Goal: Task Accomplishment & Management: Use online tool/utility

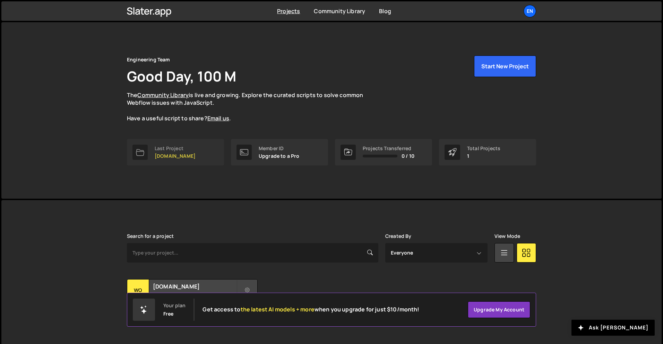
click at [207, 155] on link "Last Project womwell.com" at bounding box center [175, 152] width 97 height 26
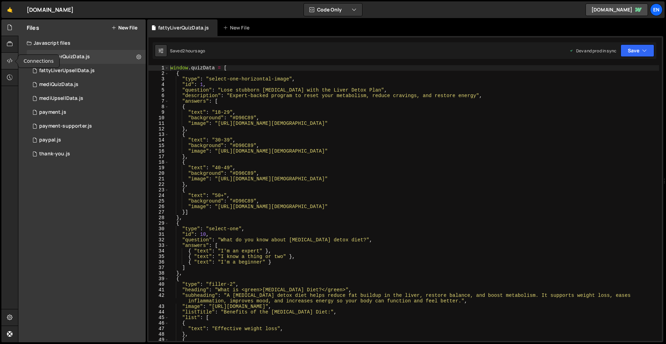
click at [10, 61] on icon at bounding box center [10, 61] width 6 height 8
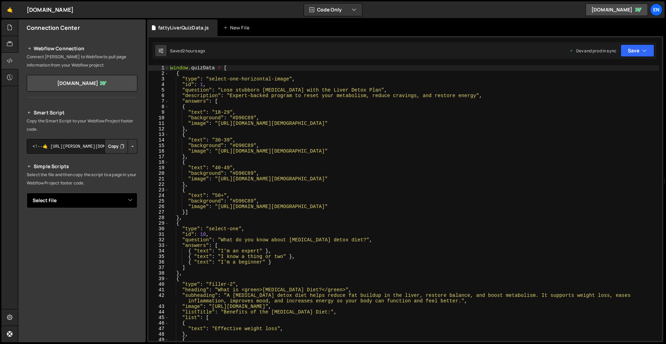
click at [68, 198] on select "Select File fattyLiverQuizData.js fattyLiverUpsellData.js mediQuizData.js mediU…" at bounding box center [82, 200] width 111 height 15
click at [27, 193] on select "Select File fattyLiverQuizData.js fattyLiverUpsellData.js mediQuizData.js mediU…" at bounding box center [82, 200] width 111 height 15
click at [116, 224] on button "Copy" at bounding box center [116, 224] width 24 height 15
click at [72, 209] on div "Smart Script Copy the Smart Script to your Webflow Project footer code. <!--🤙 […" at bounding box center [82, 242] width 111 height 266
click at [77, 204] on select "Select File fattyLiverQuizData.js fattyLiverUpsellData.js mediQuizData.js mediU…" at bounding box center [82, 200] width 111 height 15
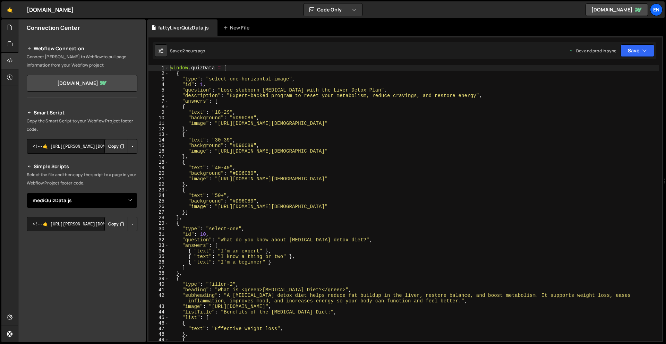
select select "46701"
click at [27, 193] on select "Select File fattyLiverQuizData.js fattyLiverUpsellData.js mediQuizData.js mediU…" at bounding box center [82, 200] width 111 height 15
click at [112, 224] on button "Copy" at bounding box center [116, 224] width 24 height 15
click at [5, 25] on div at bounding box center [9, 27] width 17 height 17
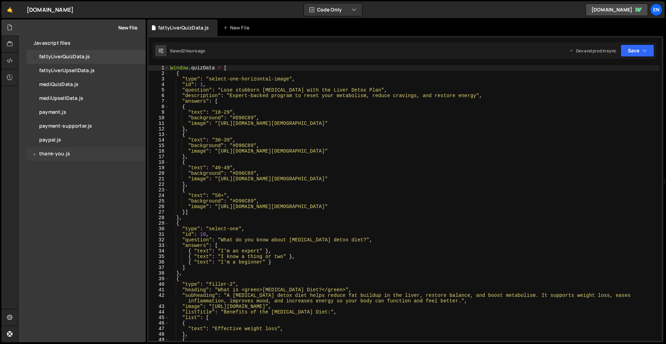
click at [66, 155] on div "thank-you.js" at bounding box center [54, 154] width 31 height 6
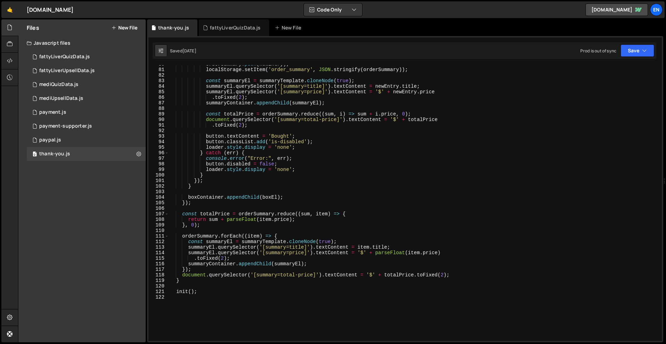
scroll to position [432, 0]
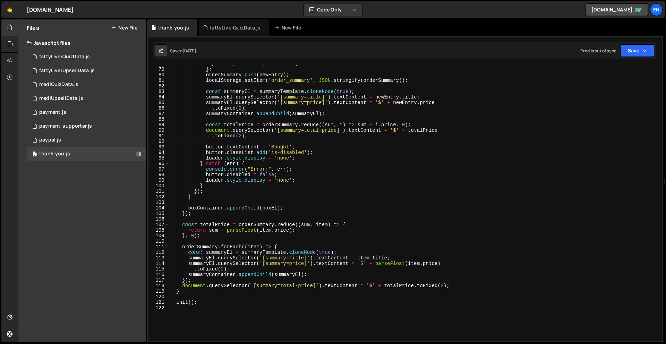
type textarea "}"
click at [503, 186] on div "price : parseFloat ( item . price ) , } ; orderSummary . push ( newEntry ) ; lo…" at bounding box center [414, 204] width 490 height 287
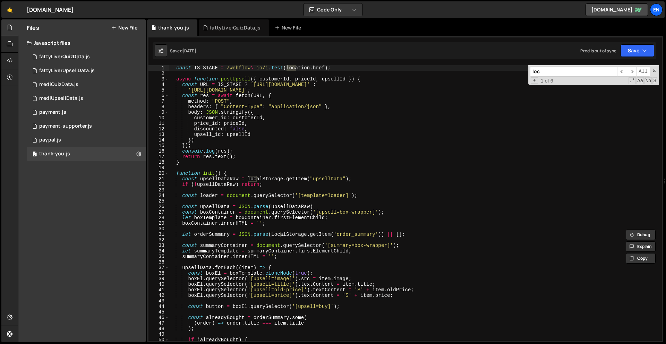
scroll to position [0, 0]
type input "locat"
click at [67, 137] on div "0 paypal.js 0" at bounding box center [86, 140] width 119 height 14
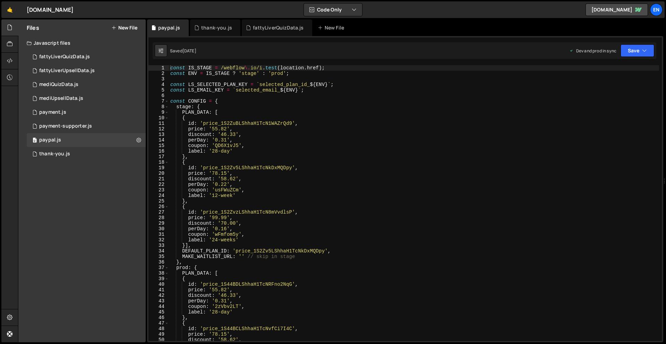
type textarea "price: '78.15',"
click at [470, 172] on div "const IS_STAGE = /webflow \. io/i . test ( location . href ) ; const ENV = IS_S…" at bounding box center [414, 208] width 490 height 287
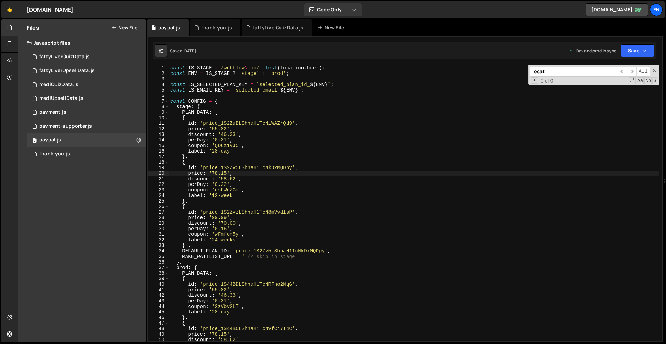
scroll to position [256, 0]
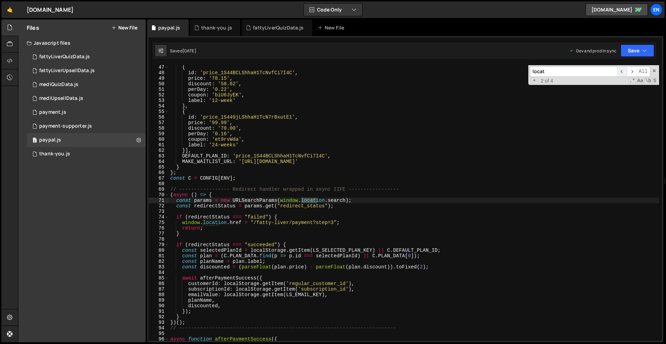
type input "locat"
click at [624, 70] on span "​" at bounding box center [622, 72] width 10 height 10
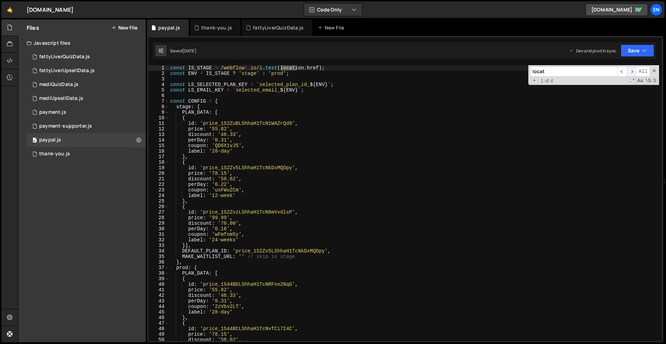
click at [630, 71] on span "​" at bounding box center [632, 72] width 10 height 10
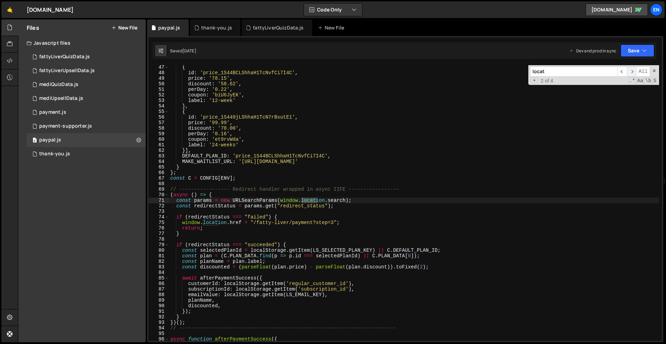
scroll to position [256, 0]
click at [630, 71] on span "​" at bounding box center [632, 72] width 10 height 10
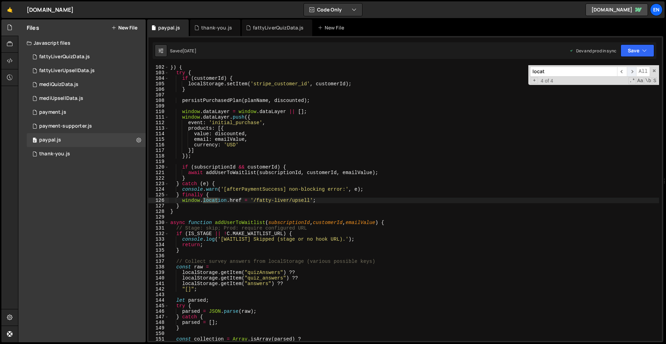
scroll to position [562, 0]
click at [97, 125] on div "0 payment-supporter.js 0" at bounding box center [86, 126] width 119 height 14
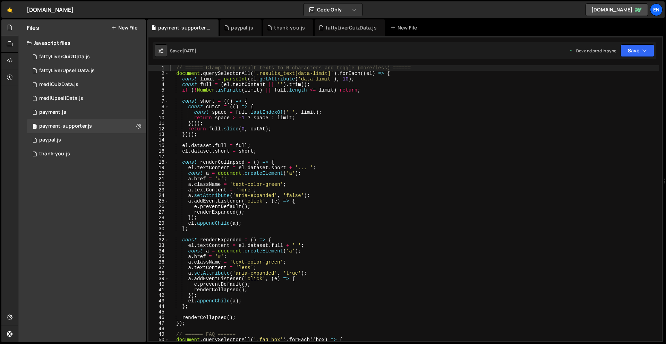
click at [447, 138] on div "// ====== Clamp long result texts to N characters and toggle (more/less) ======…" at bounding box center [414, 208] width 490 height 287
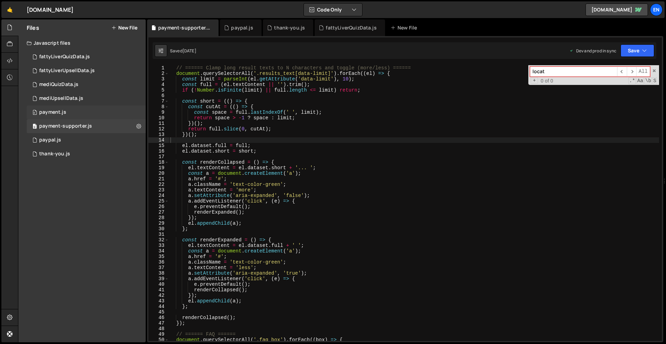
type input "locat"
click at [65, 109] on div "0 payment.js 0" at bounding box center [86, 112] width 119 height 14
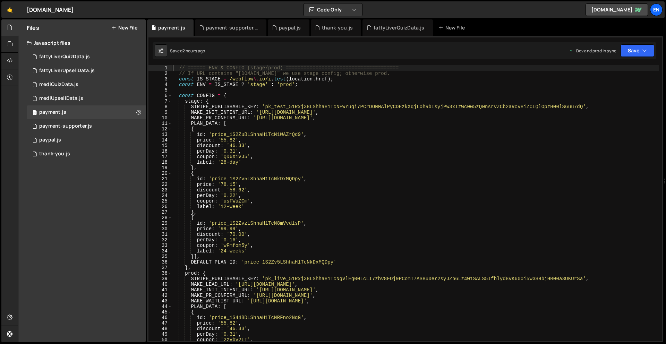
type textarea "id: 'price_1S2ZuBLShhaH1TcN1WAZrQd9',"
click at [379, 135] on div "// ====== ENV & CONFIG (stage/prod) ====================================== // I…" at bounding box center [416, 208] width 488 height 287
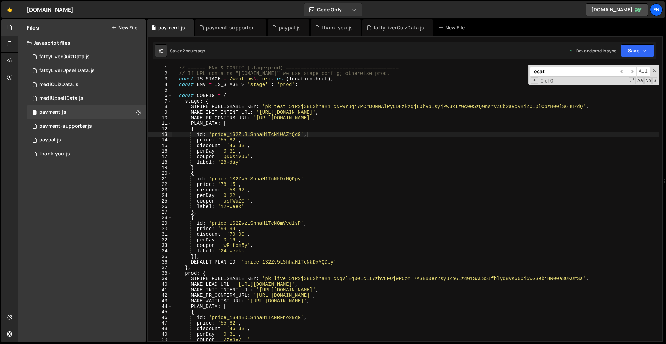
scroll to position [2438, 0]
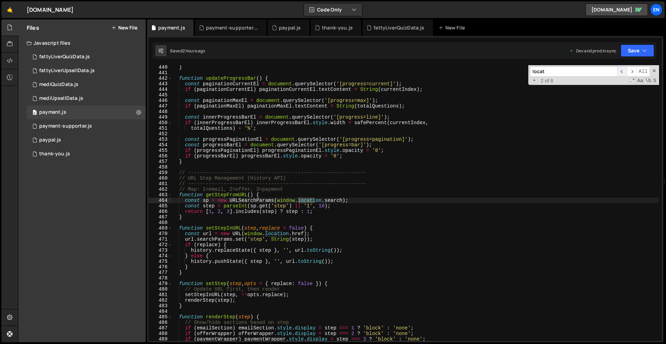
type input "locat"
click at [622, 71] on span "​" at bounding box center [622, 72] width 10 height 10
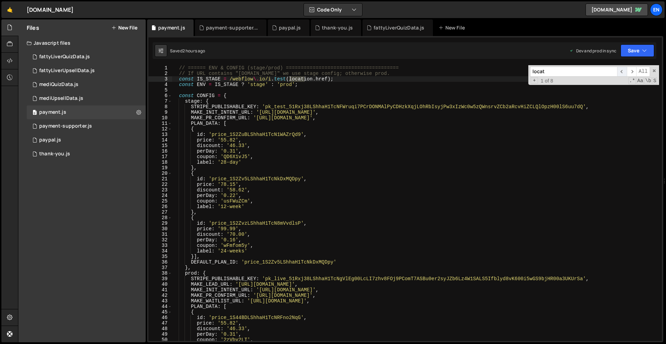
scroll to position [0, 0]
click at [632, 71] on span "​" at bounding box center [632, 72] width 10 height 10
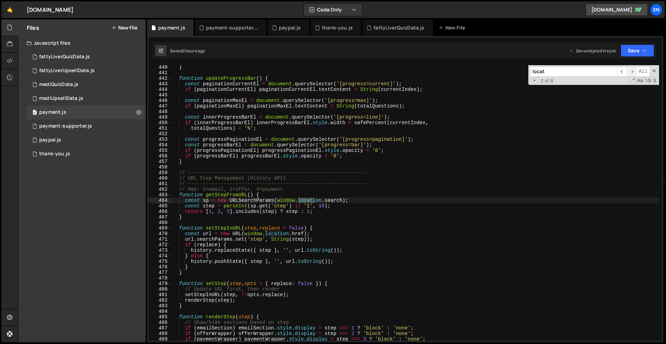
click at [632, 71] on span "​" at bounding box center [632, 72] width 10 height 10
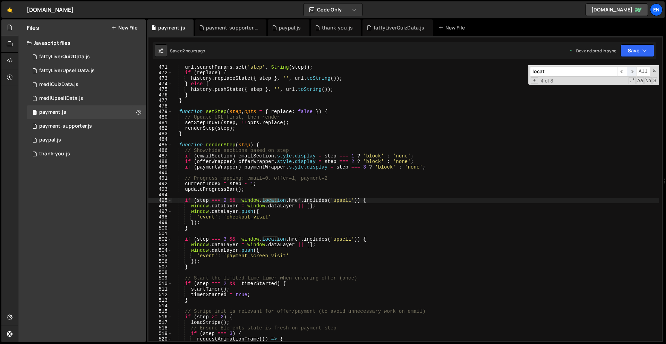
scroll to position [2610, 0]
click at [632, 71] on span "​" at bounding box center [632, 72] width 10 height 10
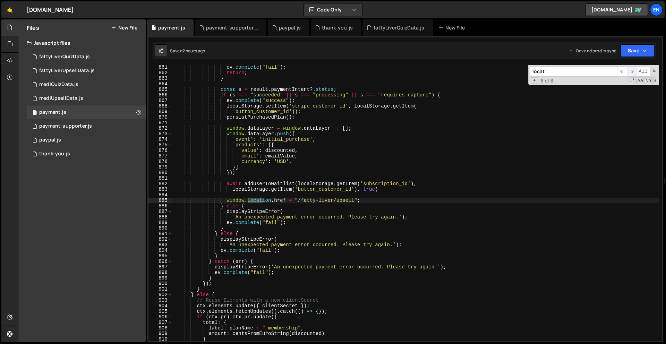
scroll to position [4775, 0]
click at [632, 71] on span "​" at bounding box center [632, 72] width 10 height 10
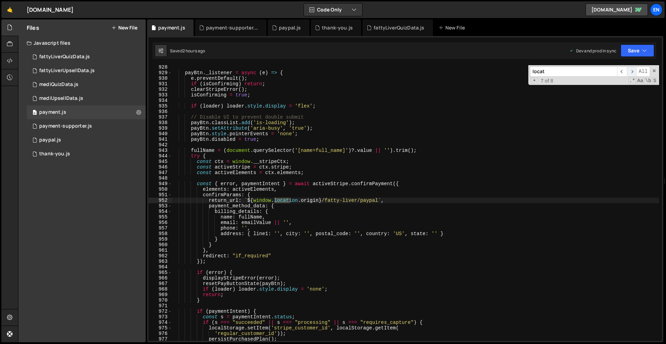
click at [632, 71] on span "​" at bounding box center [632, 72] width 10 height 10
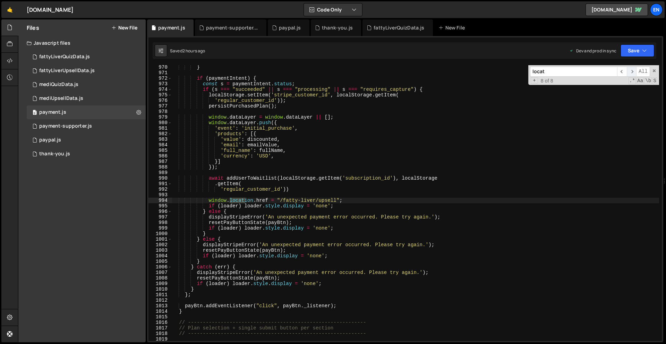
scroll to position [5381, 0]
click at [622, 72] on span "​" at bounding box center [622, 72] width 10 height 10
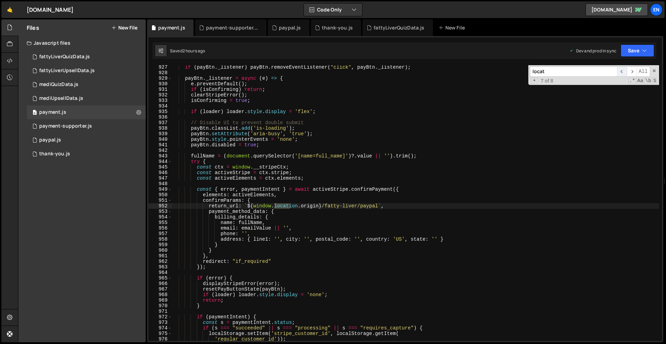
scroll to position [5142, 0]
click at [622, 72] on span "​" at bounding box center [622, 72] width 10 height 10
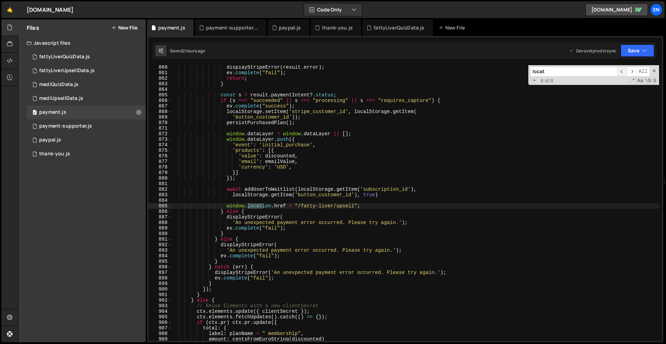
scroll to position [4770, 0]
click at [92, 86] on div "0 mediQuizData.js 0" at bounding box center [86, 85] width 119 height 14
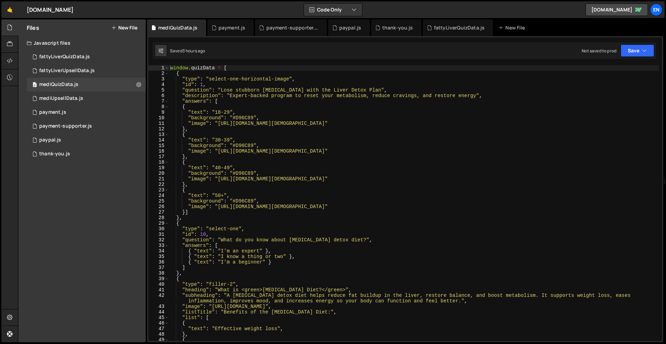
scroll to position [0, 0]
click at [98, 143] on div "0 paypal.js 0" at bounding box center [86, 140] width 119 height 14
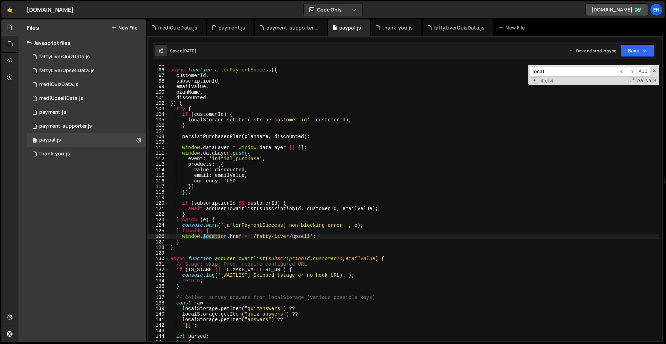
scroll to position [537, 0]
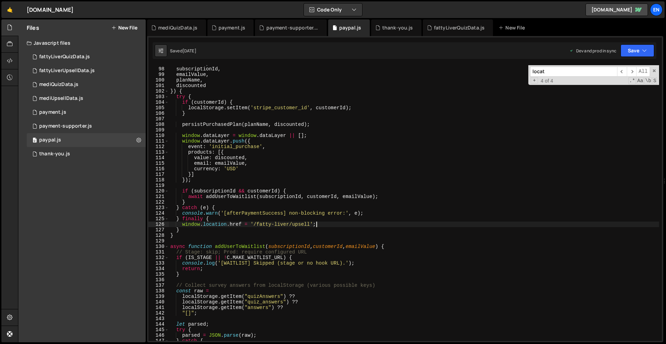
click at [341, 224] on div "customerId , subscriptionId , emailValue , planName , discounted }) { try { if …" at bounding box center [414, 204] width 490 height 287
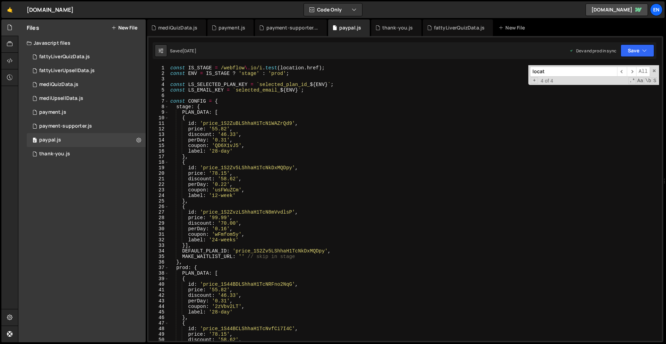
scroll to position [0, 0]
click at [337, 91] on div "const IS_STAGE = /webflow \. io/i . test ( location . href ) ; const ENV = IS_S…" at bounding box center [414, 208] width 490 height 287
click at [170, 68] on div "const IS_STAGE = /webflow \. io/i . test ( location . href ) ; const ENV = IS_S…" at bounding box center [414, 208] width 490 height 287
type textarea "const IS_STAGE = /webflow\.io/i.test(location.href);"
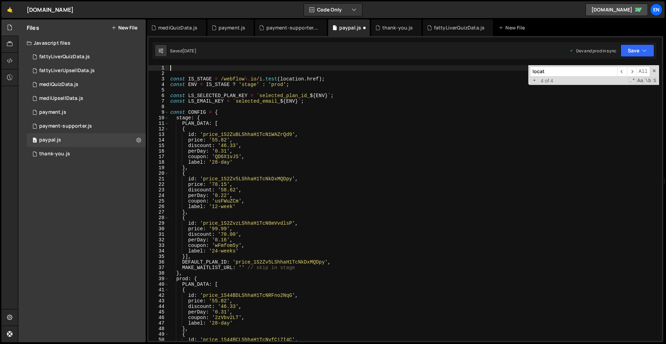
paste textarea
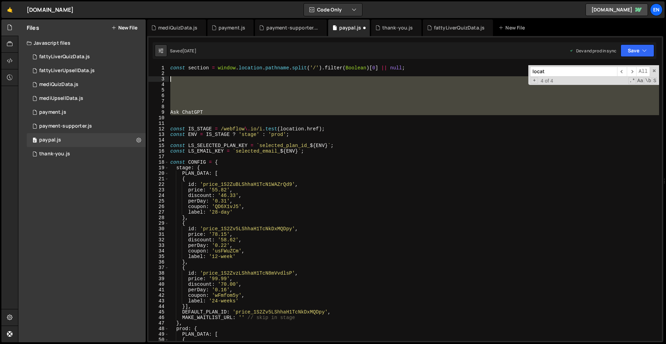
drag, startPoint x: 179, startPoint y: 119, endPoint x: 171, endPoint y: 79, distance: 40.4
click at [171, 79] on div "const section = window . location . pathname . split ( '/' ) . filter ( Boolean…" at bounding box center [414, 208] width 490 height 287
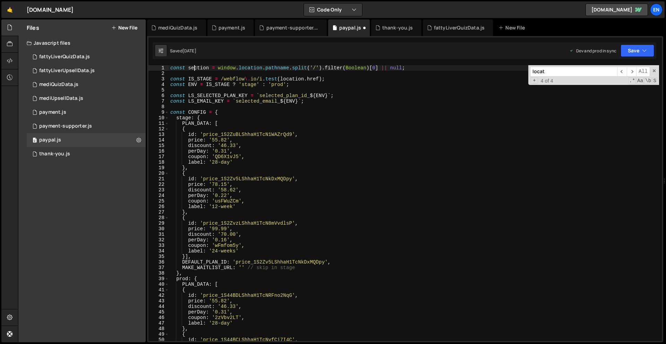
click at [195, 68] on div "const section = window . location . pathname . split ( '/' ) . filter ( Boolean…" at bounding box center [414, 208] width 490 height 287
click at [195, 67] on div "const slug = window . location . pathname . split ( '/' ) . filter ( Boolean ) …" at bounding box center [414, 208] width 490 height 287
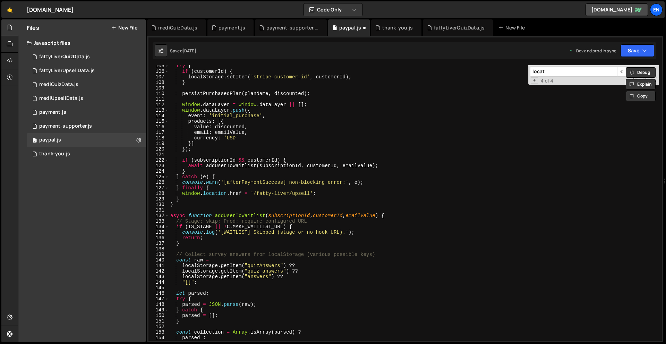
scroll to position [580, 0]
drag, startPoint x: 257, startPoint y: 193, endPoint x: 289, endPoint y: 193, distance: 31.6
click at [289, 193] on div "try { if ( customerId ) { localStorage . setItem ( 'stripe_customer_id' , custo…" at bounding box center [414, 205] width 490 height 287
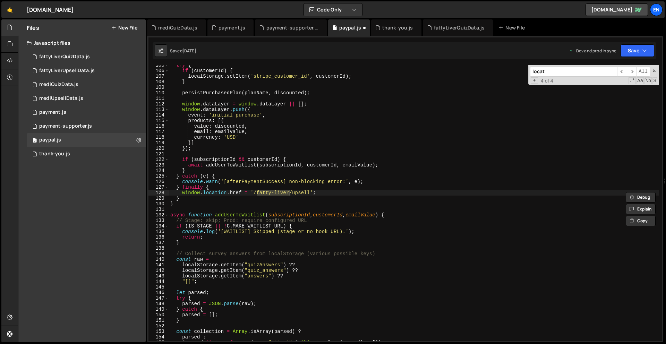
click at [324, 195] on div "try { if ( customerId ) { localStorage . setItem ( 'stripe_customer_id' , custo…" at bounding box center [414, 205] width 490 height 287
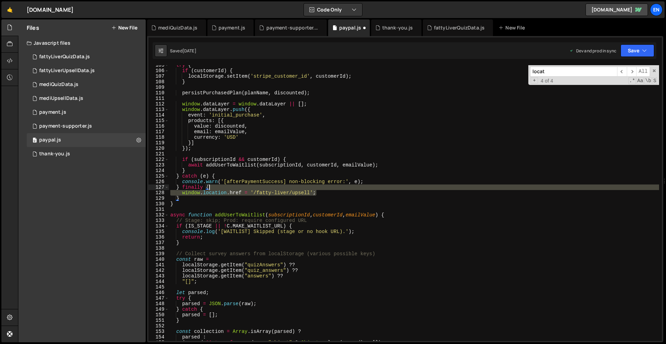
drag, startPoint x: 327, startPoint y: 194, endPoint x: 324, endPoint y: 187, distance: 7.5
click at [324, 187] on div "try { if ( customerId ) { localStorage . setItem ( 'stripe_customer_id' , custo…" at bounding box center [414, 205] width 490 height 287
click at [252, 192] on div "try { if ( customerId ) { localStorage . setItem ( 'stripe_customer_id' , custo…" at bounding box center [414, 203] width 490 height 276
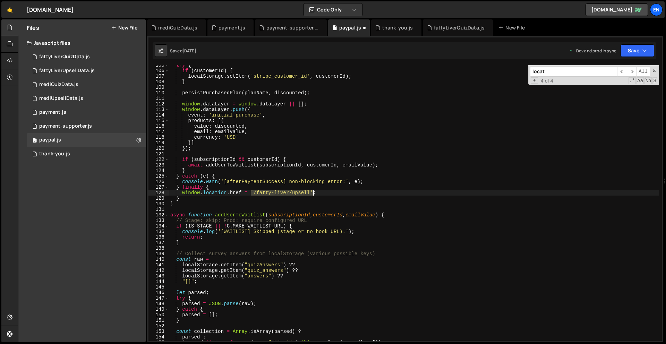
drag, startPoint x: 251, startPoint y: 193, endPoint x: 313, endPoint y: 194, distance: 61.8
click at [313, 194] on div "try { if ( customerId ) { localStorage . setItem ( 'stripe_customer_id' , custo…" at bounding box center [414, 205] width 490 height 287
paste textarea "`/${section}/upsell`"
click at [276, 193] on div "try { if ( customerId ) { localStorage . setItem ( 'stripe_customer_id' , custo…" at bounding box center [414, 205] width 490 height 287
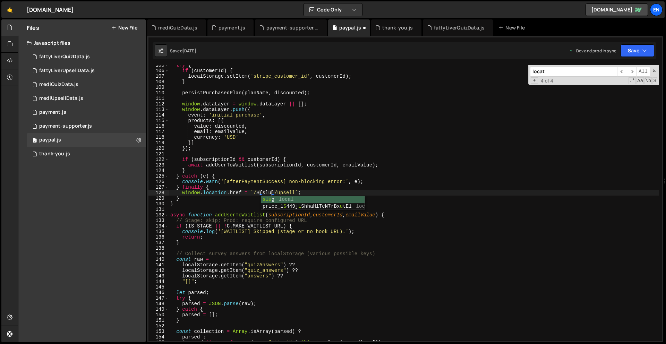
scroll to position [0, 7]
click at [297, 164] on div "try { if ( customerId ) { localStorage . setItem ( 'stripe_customer_id' , custo…" at bounding box center [414, 205] width 490 height 287
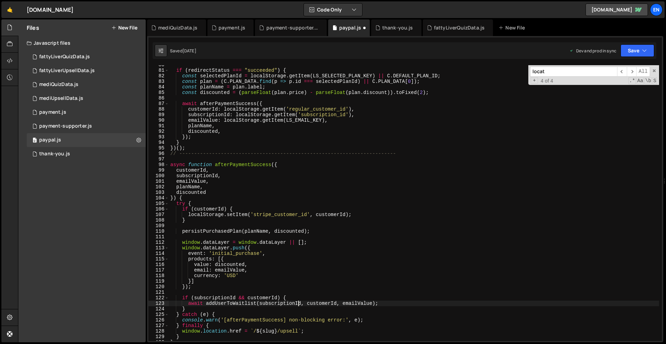
scroll to position [0, 0]
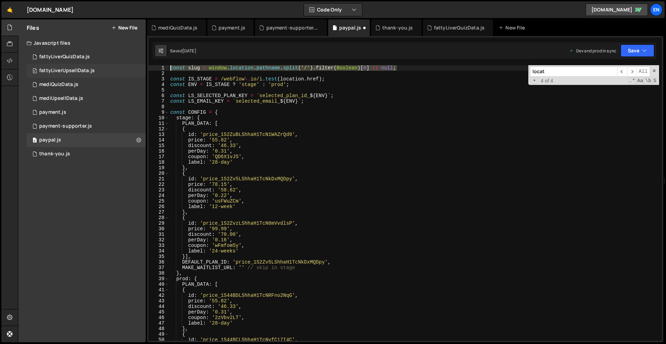
drag, startPoint x: 403, startPoint y: 68, endPoint x: 133, endPoint y: 67, distance: 270.0
click at [133, 67] on div "Files New File Javascript files 0 fattyLiverQuizData.js 0 0 fattyLiverUpsellDat…" at bounding box center [342, 180] width 648 height 323
type textarea "const slug = window.location.pathname.split('/').filter(Boolean)[0] || null;"
click at [632, 51] on button "Save" at bounding box center [638, 50] width 34 height 12
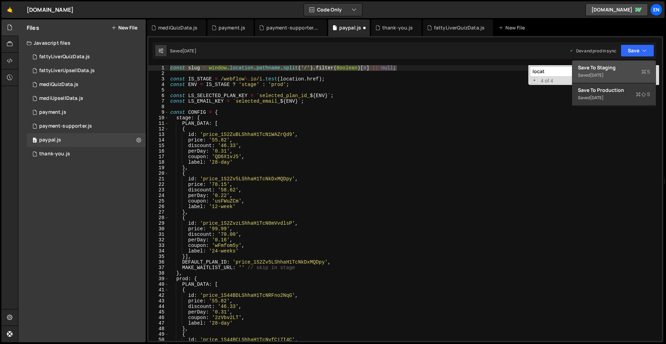
click at [602, 68] on div "Save to Staging S" at bounding box center [614, 67] width 72 height 7
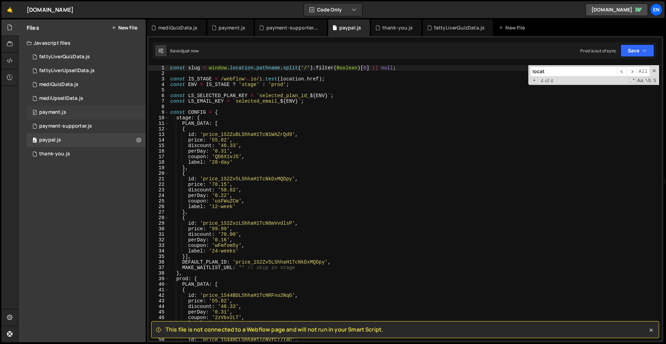
click at [83, 110] on div "0 payment.js 0" at bounding box center [86, 112] width 119 height 14
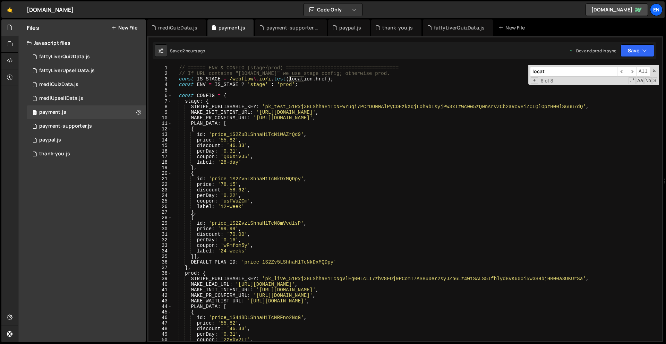
click at [179, 69] on div "// ====== ENV & CONFIG (stage/prod) ====================================== // I…" at bounding box center [416, 208] width 488 height 287
type textarea "// ====== ENV & CONFIG (stage/prod) ======================================"
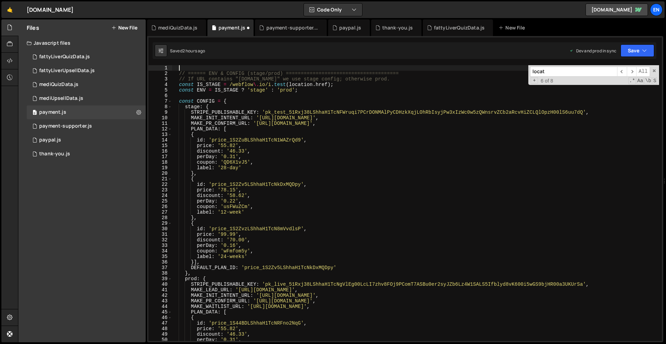
paste textarea "const slug = window.location.pathname.split('/').filter(Boolean)[0] || null;"
type textarea "const slug = window.location.pathname.split('/').filter(Boolean)[0] || null;"
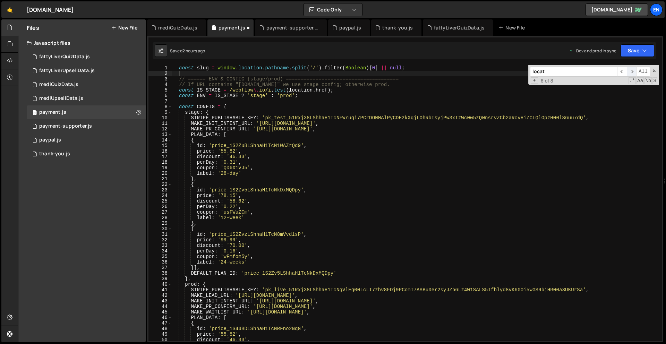
click at [632, 73] on span "​" at bounding box center [632, 72] width 10 height 10
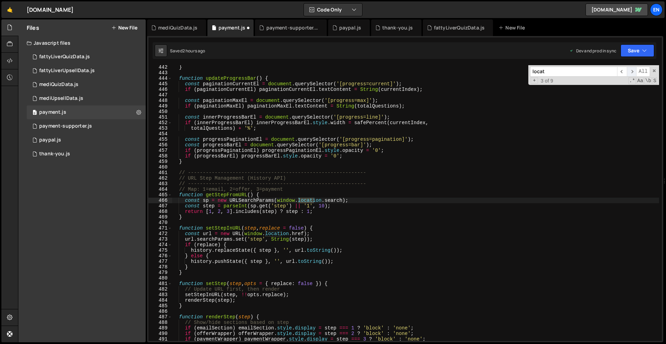
scroll to position [2449, 0]
click at [632, 73] on span "​" at bounding box center [632, 72] width 10 height 10
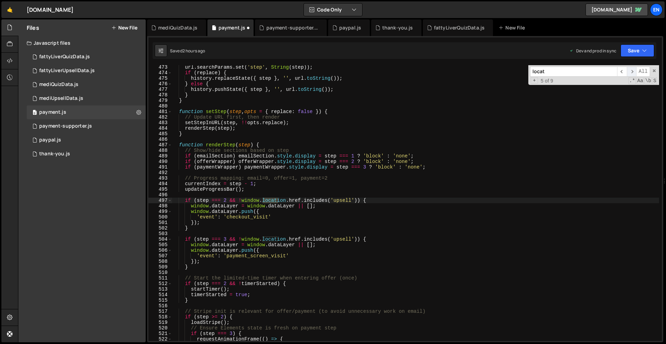
click at [632, 73] on span "​" at bounding box center [632, 72] width 10 height 10
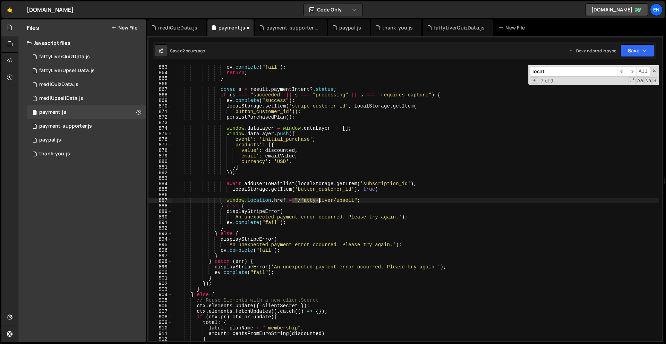
drag, startPoint x: 295, startPoint y: 201, endPoint x: 330, endPoint y: 201, distance: 34.7
click at [330, 201] on div "ev . complete ( "fail" ) ; return ; } const s = result . paymentIntent ?. statu…" at bounding box center [416, 208] width 488 height 287
click at [330, 201] on div "ev . complete ( "fail" ) ; return ; } const s = result . paymentIntent ?. statu…" at bounding box center [416, 203] width 488 height 276
drag, startPoint x: 296, startPoint y: 200, endPoint x: 357, endPoint y: 201, distance: 61.8
click at [357, 201] on div "ev . complete ( "fail" ) ; return ; } const s = result . paymentIntent ?. statu…" at bounding box center [416, 208] width 488 height 287
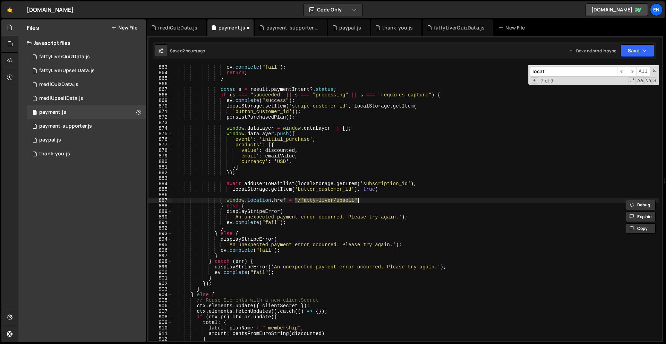
paste textarea "`/${section}/upsell`"
click at [312, 201] on div "ev . complete ( "fail" ) ; return ; } const s = result . paymentIntent ?. statu…" at bounding box center [416, 208] width 488 height 287
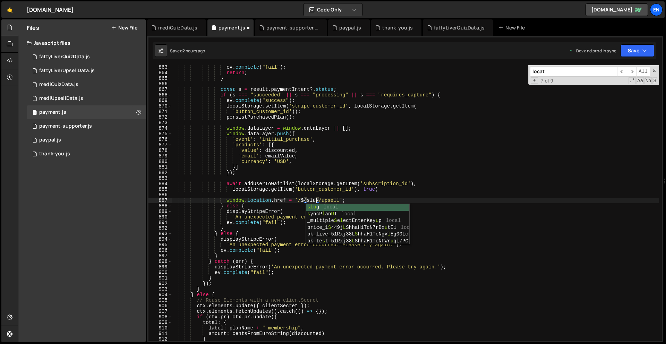
scroll to position [0, 10]
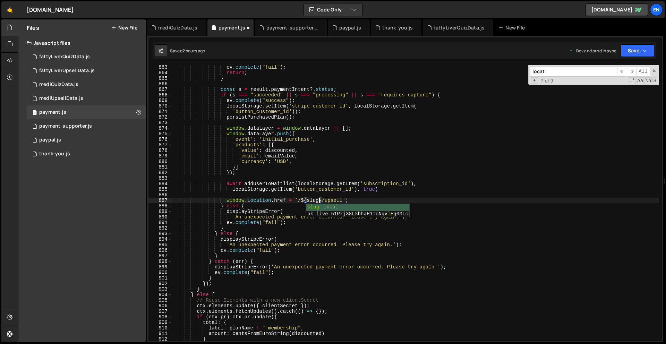
click at [364, 170] on div "ev . complete ( "fail" ) ; return ; } const s = result . paymentIntent ?. statu…" at bounding box center [416, 208] width 488 height 287
click at [633, 72] on span "​" at bounding box center [632, 72] width 10 height 10
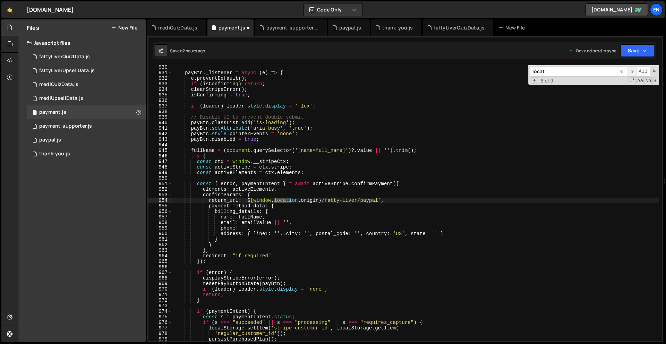
scroll to position [5159, 0]
drag, startPoint x: 326, startPoint y: 200, endPoint x: 357, endPoint y: 202, distance: 30.9
click at [357, 202] on div "payBtn . _listener = async ( e ) => { e . preventDefault ( ) ; if ( isConfirmin…" at bounding box center [416, 208] width 488 height 287
click at [429, 168] on div "payBtn . _listener = async ( e ) => { e . preventDefault ( ) ; if ( isConfirmin…" at bounding box center [416, 208] width 488 height 287
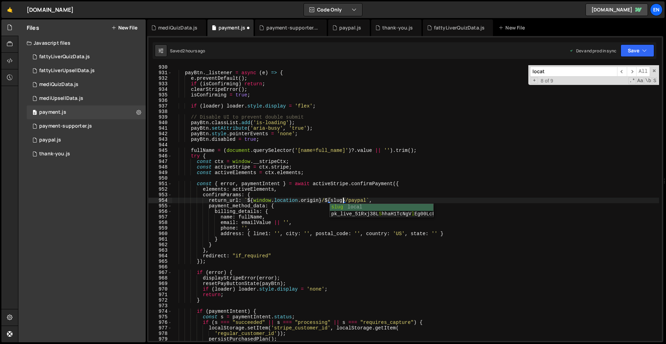
scroll to position [0, 8]
click at [631, 73] on span "​" at bounding box center [632, 72] width 10 height 10
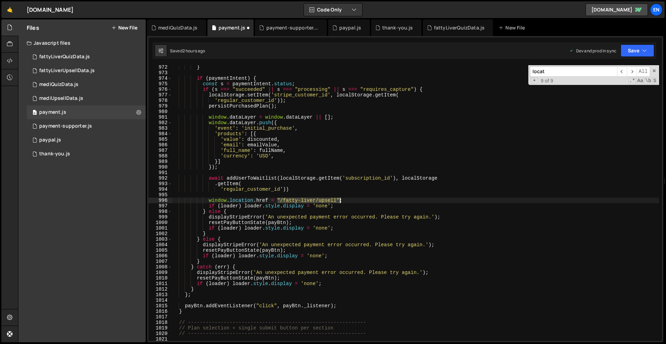
drag, startPoint x: 277, startPoint y: 199, endPoint x: 340, endPoint y: 201, distance: 63.2
click at [340, 201] on div "} if ( paymentIntent ) { const s = paymentIntent . status ; if ( s === "succeed…" at bounding box center [416, 208] width 488 height 287
paste textarea "`/${section}/upsell`"
click at [296, 202] on div "} if ( paymentIntent ) { const s = paymentIntent . status ; if ( s === "succeed…" at bounding box center [416, 208] width 488 height 287
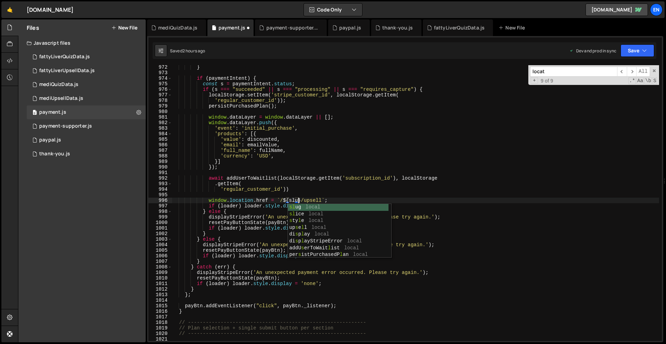
scroll to position [0, 9]
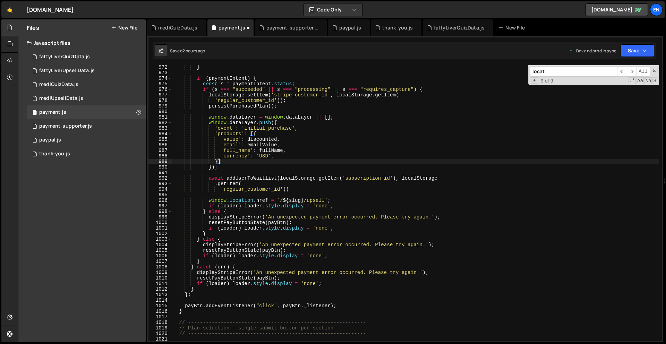
click at [442, 159] on div "} if ( paymentIntent ) { const s = paymentIntent . status ; if ( s === "succeed…" at bounding box center [416, 208] width 488 height 287
type textarea "}]"
click at [632, 71] on span "​" at bounding box center [632, 72] width 10 height 10
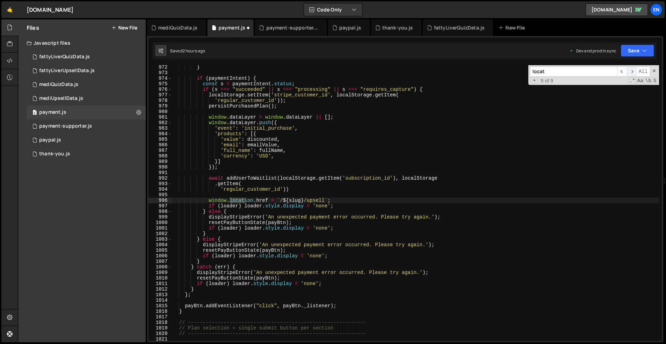
click at [632, 71] on span "​" at bounding box center [632, 72] width 10 height 10
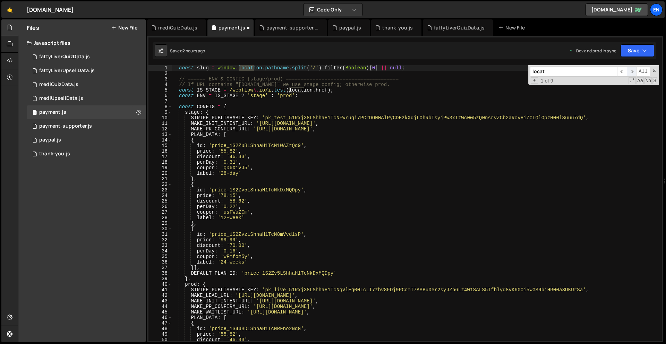
scroll to position [0, 0]
click at [638, 49] on button "Save" at bounding box center [638, 50] width 34 height 12
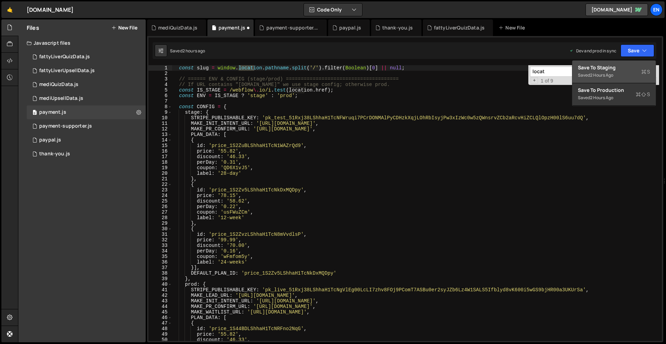
click at [602, 74] on div "2 hours ago" at bounding box center [601, 75] width 23 height 6
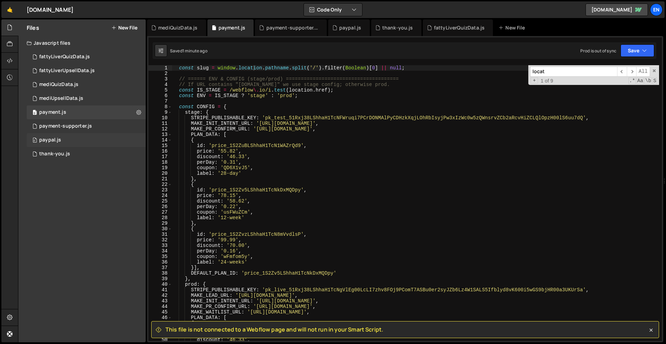
click at [58, 138] on div "paypal.js" at bounding box center [50, 140] width 22 height 6
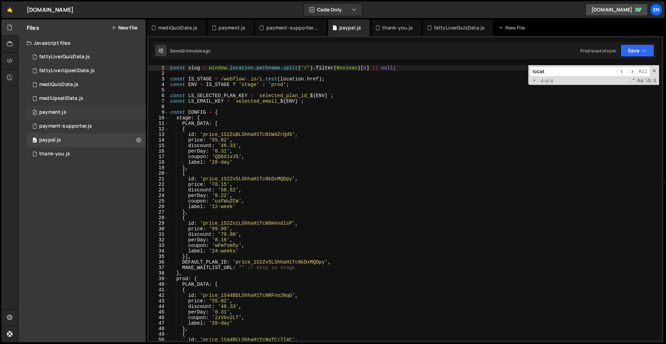
click at [58, 111] on div "payment.js" at bounding box center [52, 112] width 27 height 6
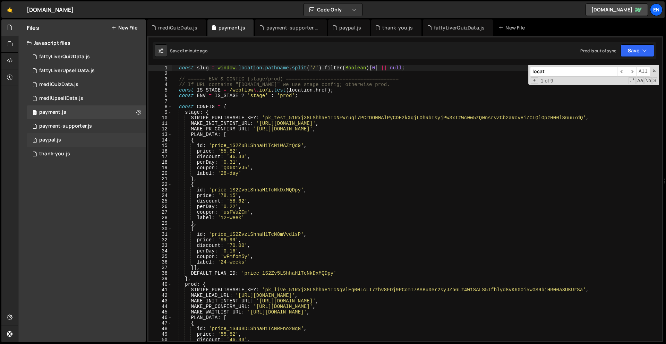
click at [79, 138] on div "0 paypal.js 0" at bounding box center [86, 140] width 119 height 14
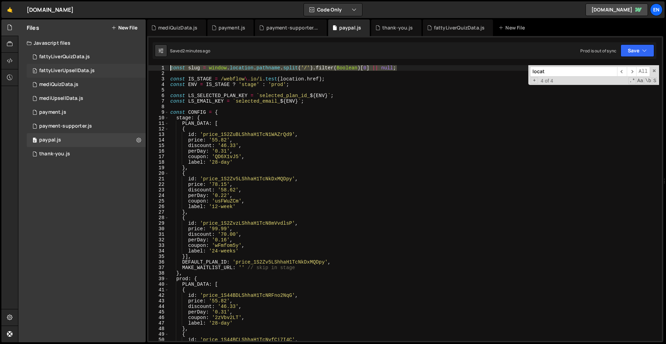
drag, startPoint x: 408, startPoint y: 67, endPoint x: 139, endPoint y: 66, distance: 268.2
click at [139, 66] on div "Files New File Javascript files 0 fattyLiverQuizData.js 0 0 fattyLiverUpsellDat…" at bounding box center [342, 180] width 648 height 323
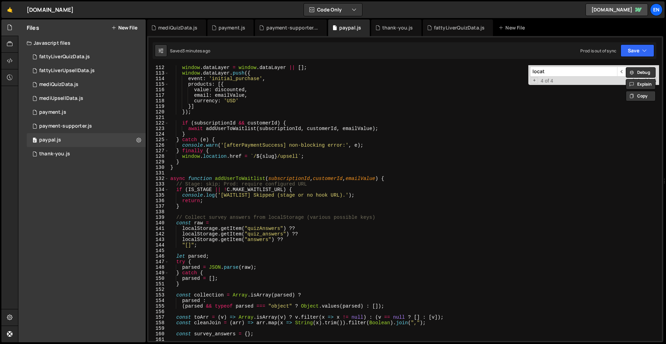
scroll to position [553, 0]
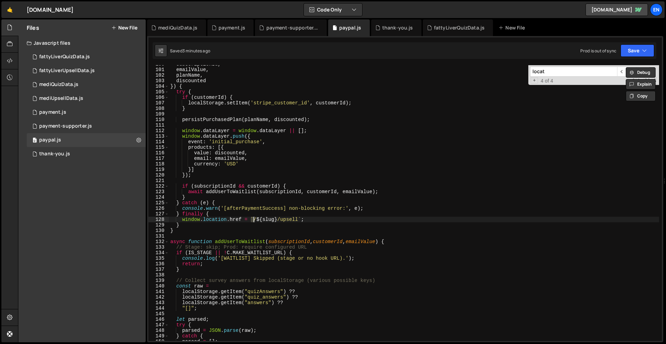
click at [253, 219] on div "subscriptionId , emailValue , planName , discounted }) { try { if ( customerId …" at bounding box center [414, 204] width 490 height 287
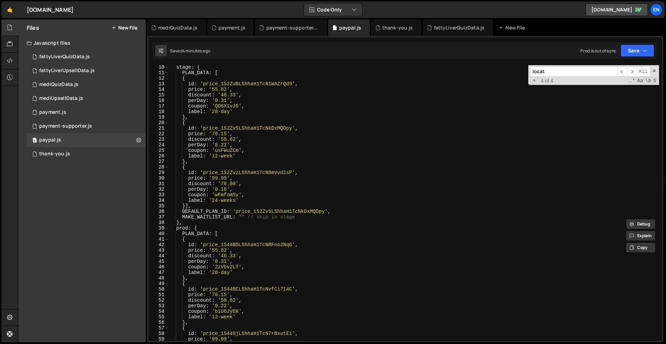
scroll to position [0, 0]
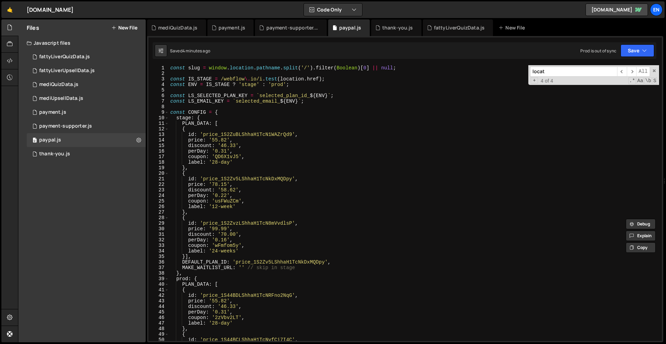
click at [268, 66] on div "const slug = window . location . pathname . split ( '/' ) . filter ( Boolean ) …" at bounding box center [414, 208] width 490 height 287
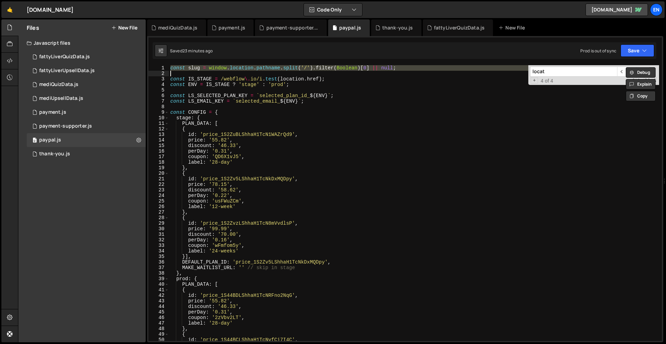
click at [381, 162] on div "const slug = window . location . pathname . split ( '/' ) . filter ( Boolean ) …" at bounding box center [414, 208] width 490 height 287
type textarea "label: '28-day'"
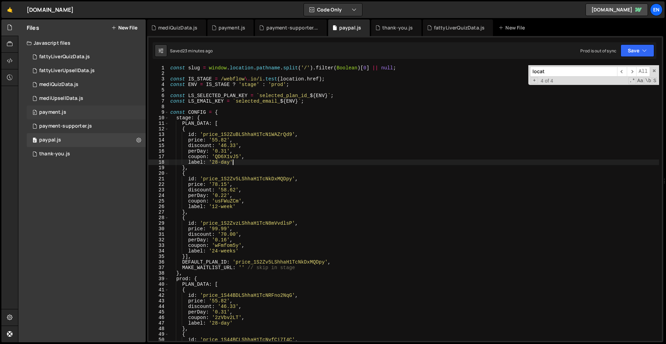
click at [77, 118] on div "0 payment.js 0" at bounding box center [86, 112] width 119 height 14
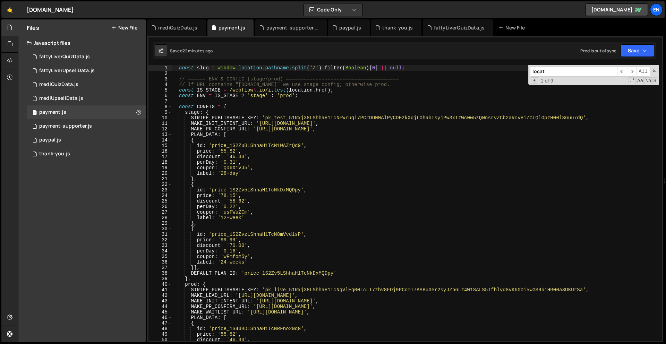
click at [557, 74] on input "locat" at bounding box center [573, 72] width 87 height 10
type input "f"
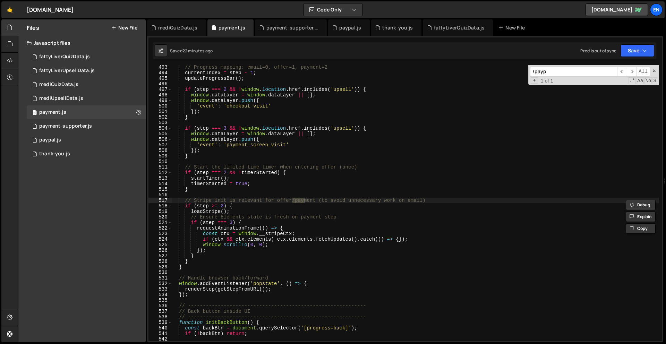
scroll to position [5159, 0]
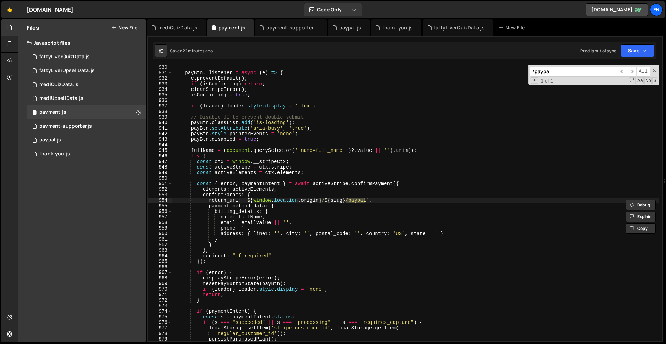
type input "/paypa"
click at [63, 136] on div "0 paypal.js 0" at bounding box center [86, 140] width 119 height 14
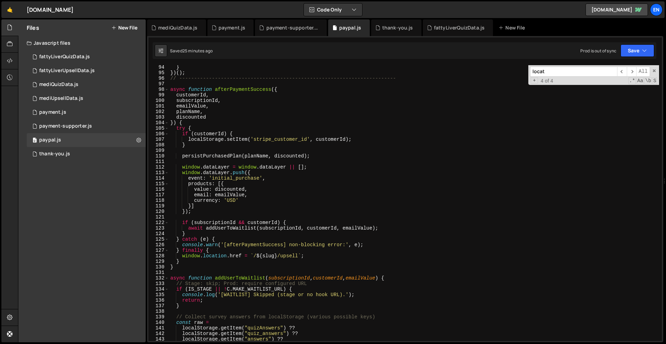
scroll to position [517, 0]
drag, startPoint x: 251, startPoint y: 254, endPoint x: 301, endPoint y: 255, distance: 50.7
click at [301, 255] on div "} }) ( ) ; // -----------------------------------------------------------------…" at bounding box center [414, 208] width 490 height 287
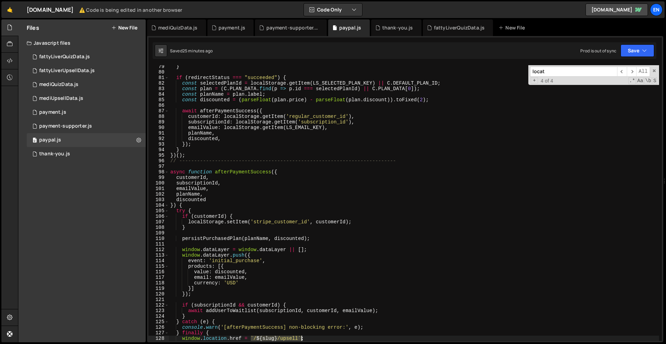
scroll to position [580, 0]
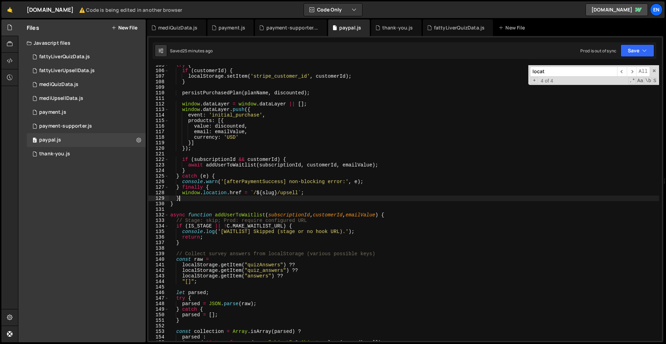
click at [262, 197] on div "try { if ( customerId ) { localStorage . setItem ( 'stripe_customer_id' , custo…" at bounding box center [414, 205] width 490 height 287
drag, startPoint x: 251, startPoint y: 191, endPoint x: 278, endPoint y: 193, distance: 27.5
click at [278, 193] on div "try { if ( customerId ) { localStorage . setItem ( 'stripe_customer_id' , custo…" at bounding box center [414, 205] width 490 height 287
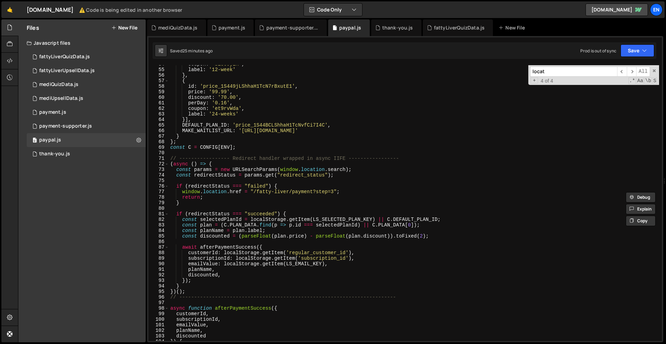
scroll to position [298, 0]
drag, startPoint x: 251, startPoint y: 190, endPoint x: 290, endPoint y: 190, distance: 39.2
click at [290, 190] on div "coupon : 'biU6JyEK' , label : '12-week' } , { id : 'price_1S449jLShhaH1TcN7rBxu…" at bounding box center [414, 204] width 490 height 287
paste textarea "`/${slug}"
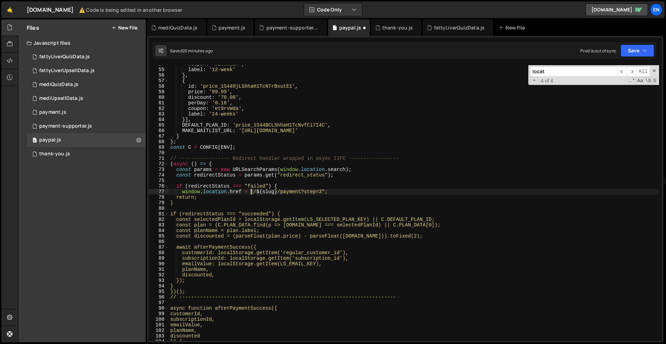
click at [251, 191] on div "coupon : 'biU6JyEK' , label : '12-week' } , { id : 'price_1S449jLShhaH1TcN7rBxu…" at bounding box center [414, 204] width 490 height 287
click at [325, 189] on div "coupon : 'biU6JyEK' , label : '12-week' } , { id : 'price_1S449jLShhaH1TcN7rBxu…" at bounding box center [414, 204] width 490 height 287
paste textarea "`"
click at [357, 221] on div "coupon : 'biU6JyEK' , label : '12-week' } , { id : 'price_1S449jLShhaH1TcN7rBxu…" at bounding box center [414, 204] width 490 height 287
type textarea "const selectedPlanId = localStorage.getItem(LS_SELECTED_PLAN_KEY) || C.DEFAULT_…"
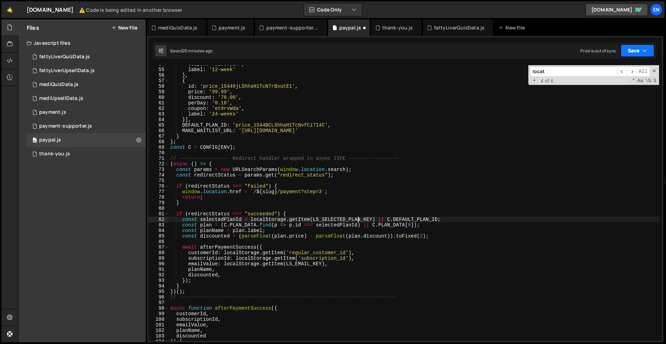
click at [635, 46] on button "Save" at bounding box center [638, 50] width 34 height 12
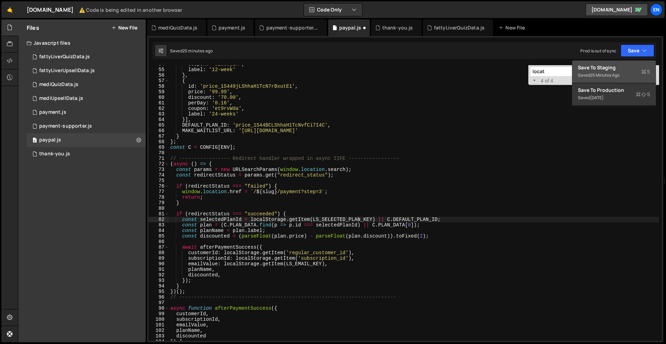
click at [617, 67] on div "Save to Staging S" at bounding box center [614, 67] width 72 height 7
